Goal: Navigation & Orientation: Understand site structure

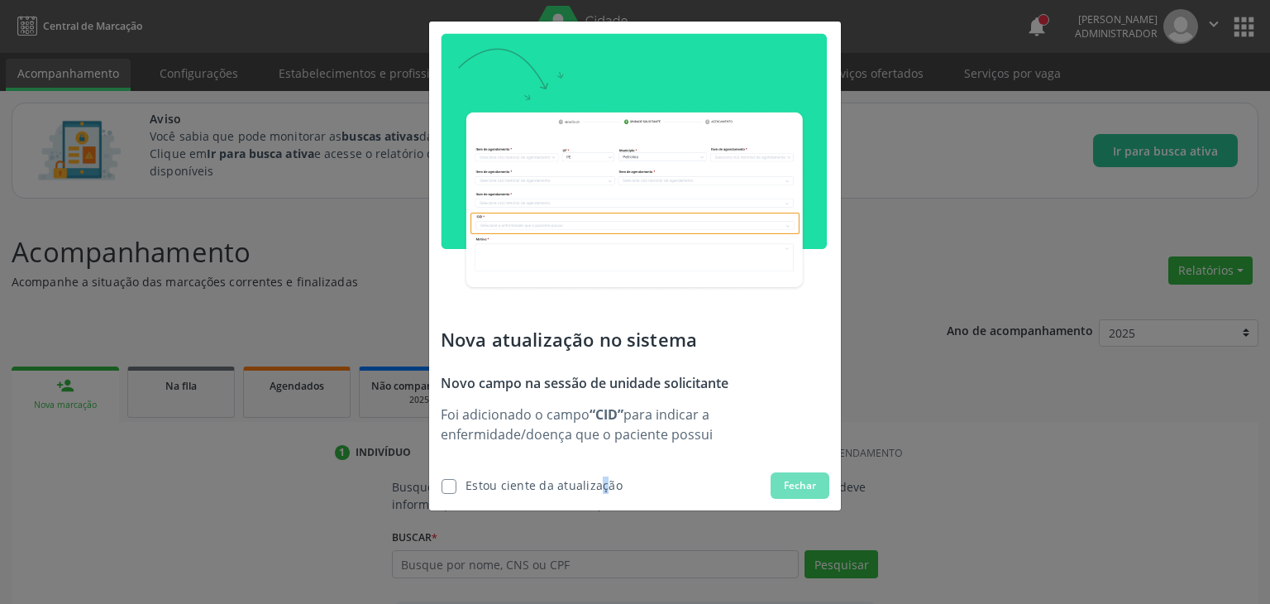
click at [575, 492] on div "Estou ciente da atualização" at bounding box center [544, 484] width 157 height 17
checkbox input "true"
click at [790, 489] on span "Fechar" at bounding box center [800, 485] width 32 height 15
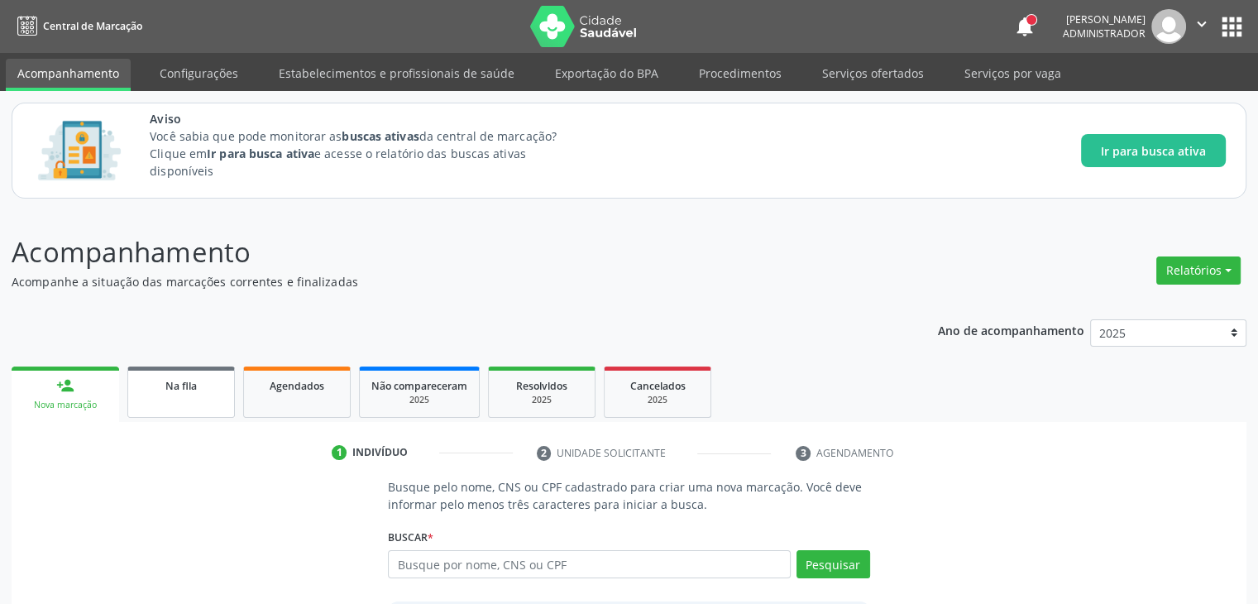
click at [191, 401] on link "Na fila" at bounding box center [180, 391] width 107 height 51
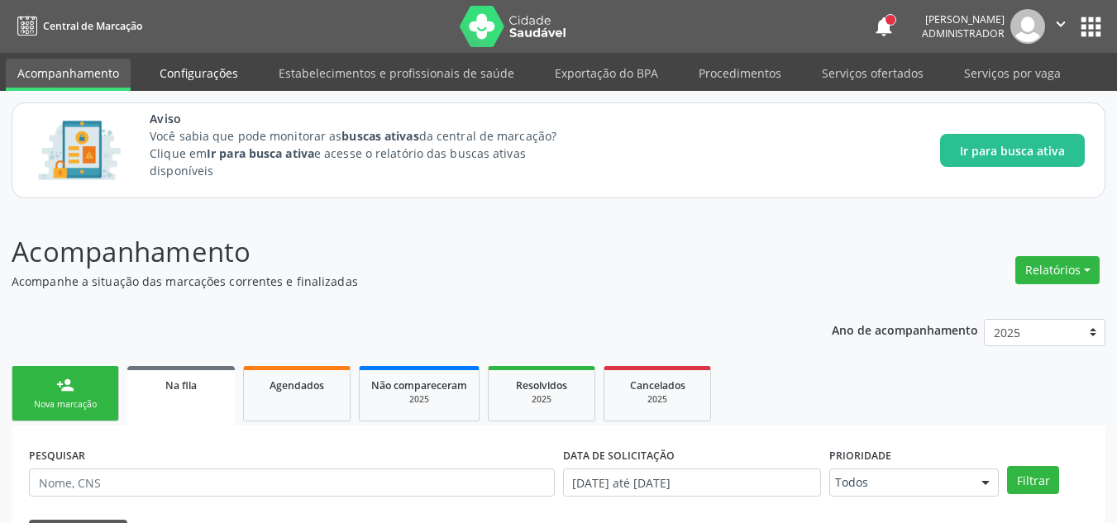
click at [178, 73] on link "Configurações" at bounding box center [199, 73] width 102 height 29
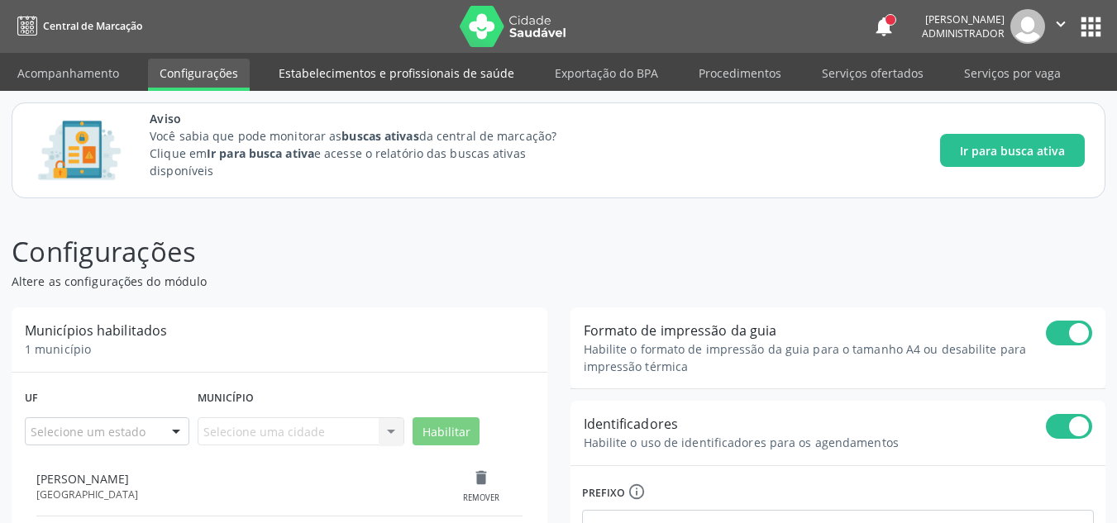
click at [356, 63] on link "Estabelecimentos e profissionais de saúde" at bounding box center [396, 73] width 259 height 29
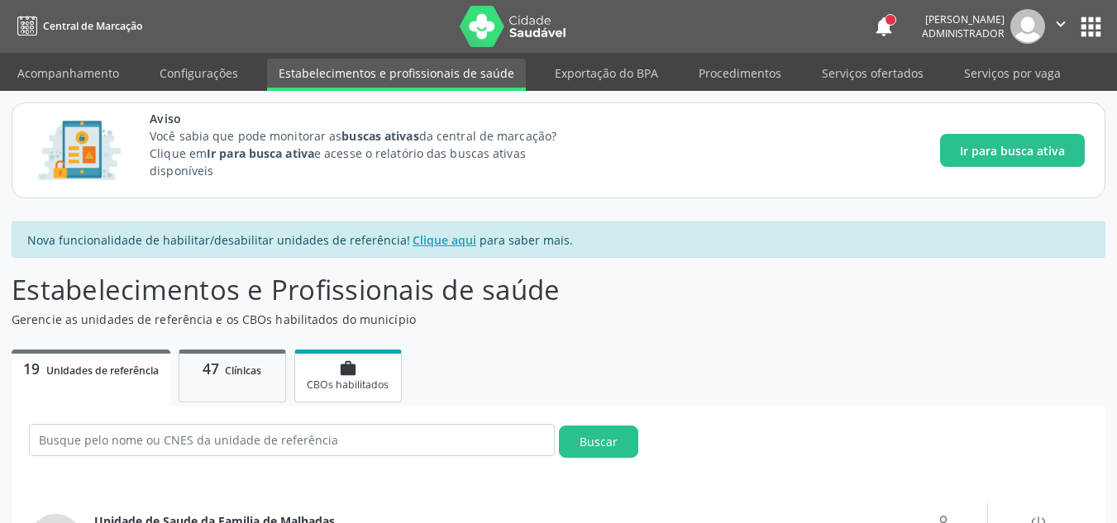
click at [337, 387] on span "CBOs habilitados" at bounding box center [348, 385] width 82 height 14
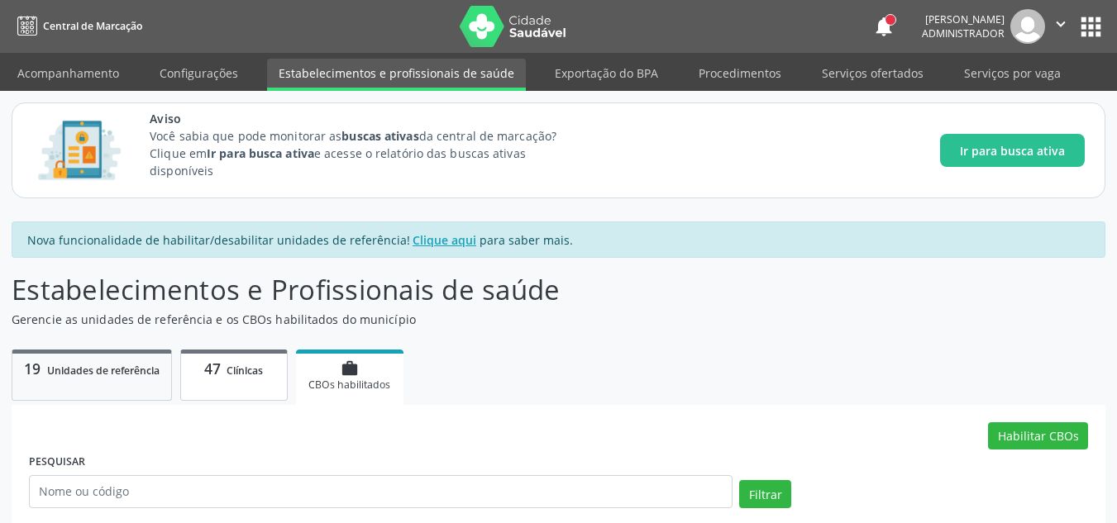
click at [224, 391] on link "47 Clínicas" at bounding box center [233, 375] width 107 height 51
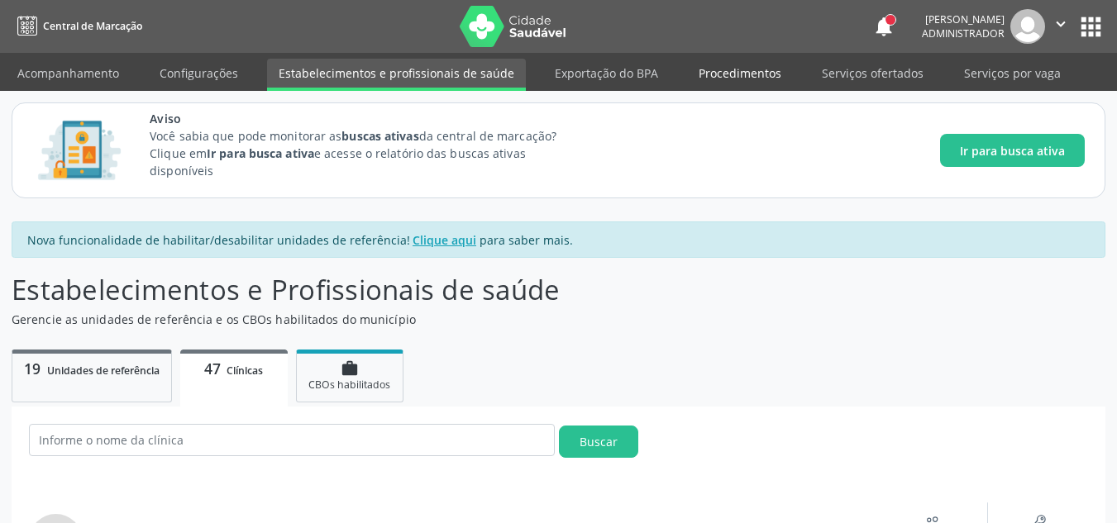
click at [695, 62] on link "Procedimentos" at bounding box center [740, 73] width 106 height 29
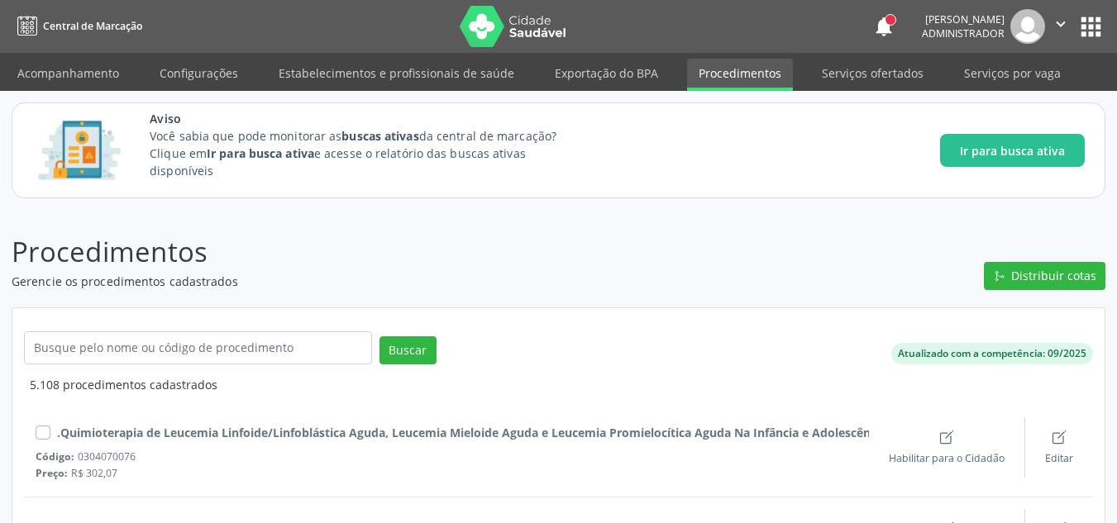
click at [886, 12] on div "notifications [PERSON_NAME] Administrador  Configurações Sair apps" at bounding box center [988, 26] width 233 height 35
click at [890, 19] on div at bounding box center [891, 20] width 10 height 10
click at [890, 29] on button "notifications" at bounding box center [883, 26] width 23 height 23
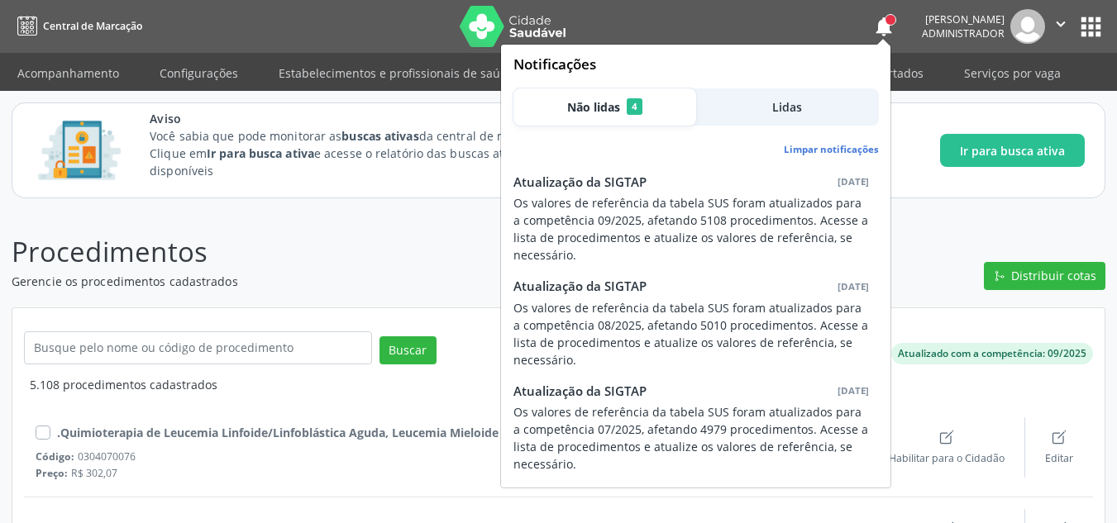
click at [493, 19] on img at bounding box center [513, 26] width 107 height 41
